Goal: Information Seeking & Learning: Learn about a topic

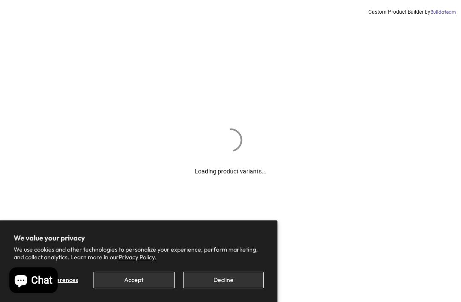
click at [211, 287] on button "Decline" at bounding box center [223, 280] width 81 height 17
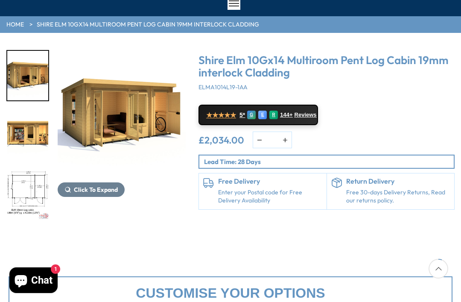
scroll to position [73, 0]
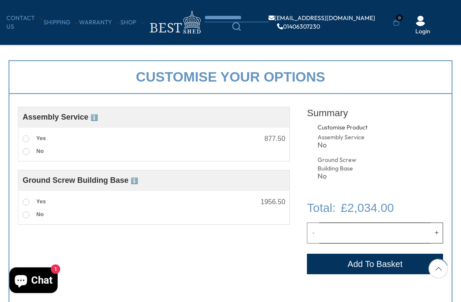
scroll to position [241, 0]
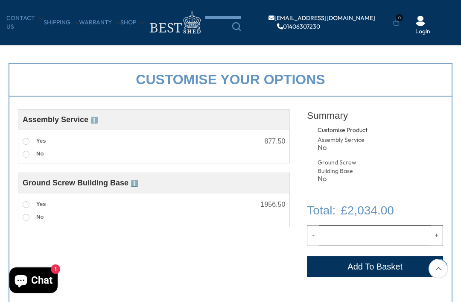
click at [94, 121] on span "ℹ️" at bounding box center [94, 120] width 7 height 7
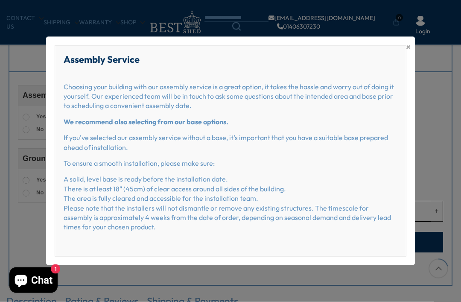
scroll to position [266, 0]
click at [404, 62] on div "Assembly Service Choosing your building with our assembly service is a great op…" at bounding box center [231, 151] width 352 height 212
click at [406, 68] on div "Assembly Service Choosing your building with our assembly service is a great op…" at bounding box center [231, 151] width 352 height 212
click at [406, 53] on span "×" at bounding box center [408, 47] width 5 height 12
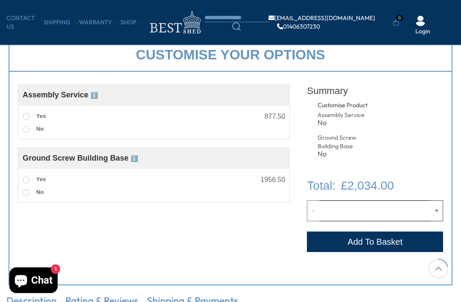
click at [401, 65] on div "Customise your options" at bounding box center [231, 55] width 444 height 34
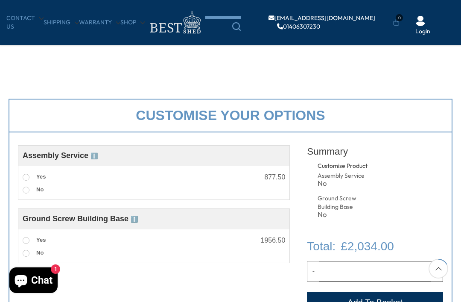
scroll to position [244, 0]
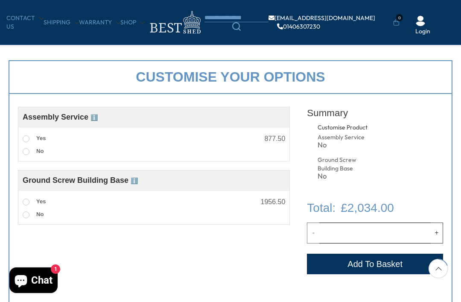
click at [93, 115] on span "ℹ️" at bounding box center [94, 117] width 7 height 7
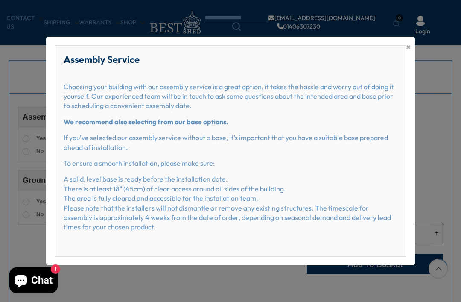
click at [441, 206] on div "× Assembly Service Choosing your building with our assembly service is a great …" at bounding box center [230, 151] width 461 height 302
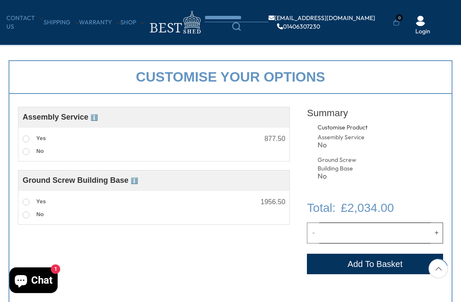
click at [138, 184] on span "ℹ️" at bounding box center [134, 180] width 7 height 7
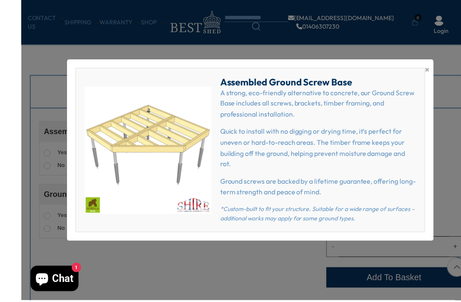
scroll to position [231, 0]
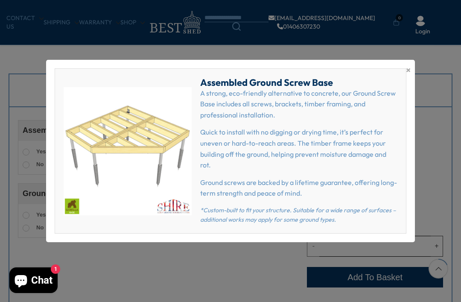
click at [404, 87] on div "Assembled Ground Screw Base A strong, eco-friendly alternative to concrete, our…" at bounding box center [231, 150] width 352 height 165
click at [411, 76] on span "×" at bounding box center [408, 70] width 5 height 12
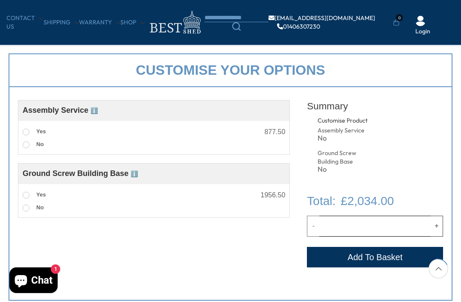
scroll to position [253, 0]
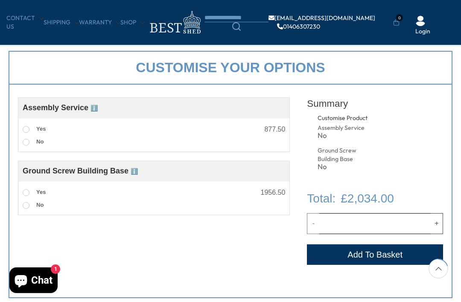
click at [128, 177] on div "Ground Screw Building Base ℹ️" at bounding box center [80, 171] width 115 height 12
click at [133, 174] on span "ℹ️" at bounding box center [134, 171] width 7 height 7
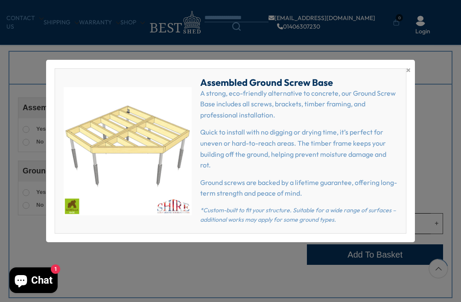
click at [406, 76] on span "×" at bounding box center [408, 70] width 5 height 12
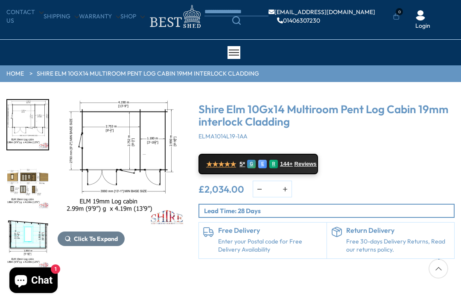
scroll to position [22, 0]
